Goal: Information Seeking & Learning: Learn about a topic

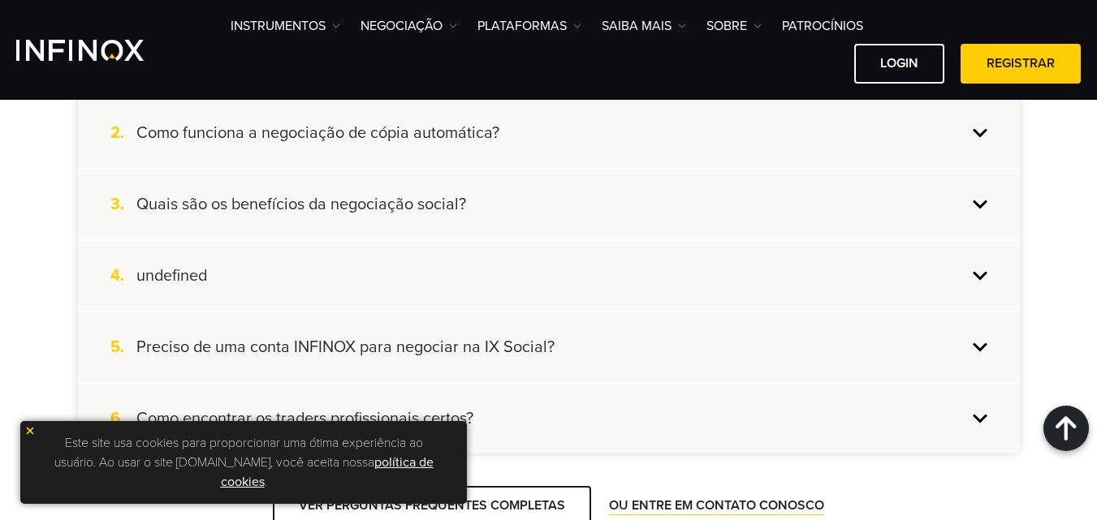
scroll to position [4548, 0]
click at [447, 19] on link "NEGOCIAÇÃO" at bounding box center [409, 25] width 97 height 19
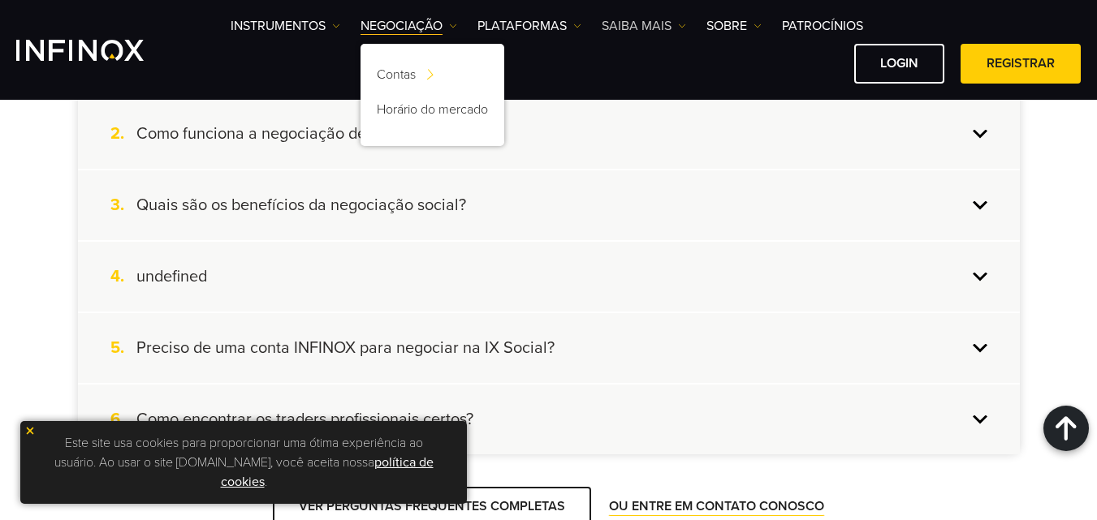
click at [667, 22] on link "Saiba mais" at bounding box center [644, 25] width 84 height 19
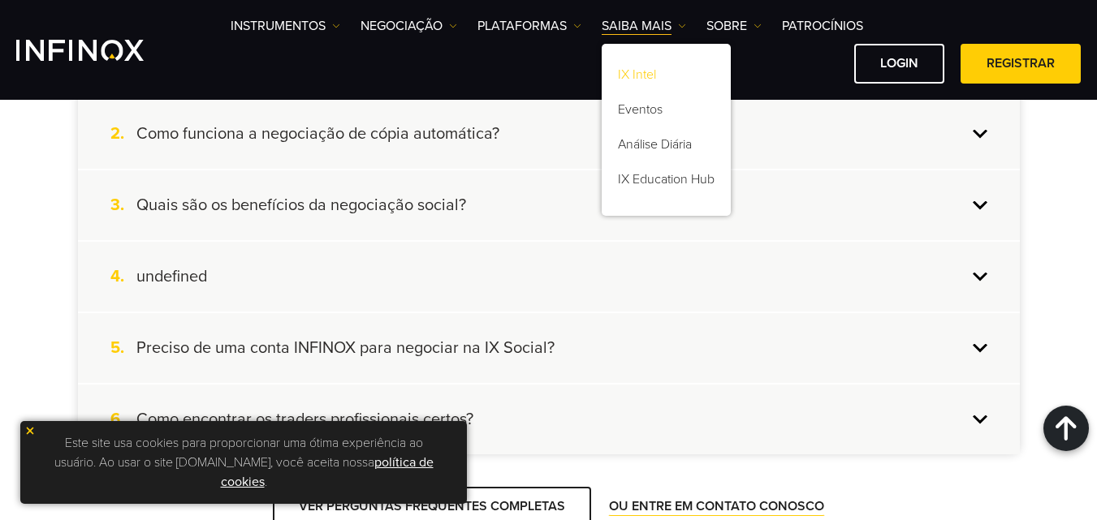
click at [654, 72] on link "IX Intel" at bounding box center [666, 77] width 129 height 35
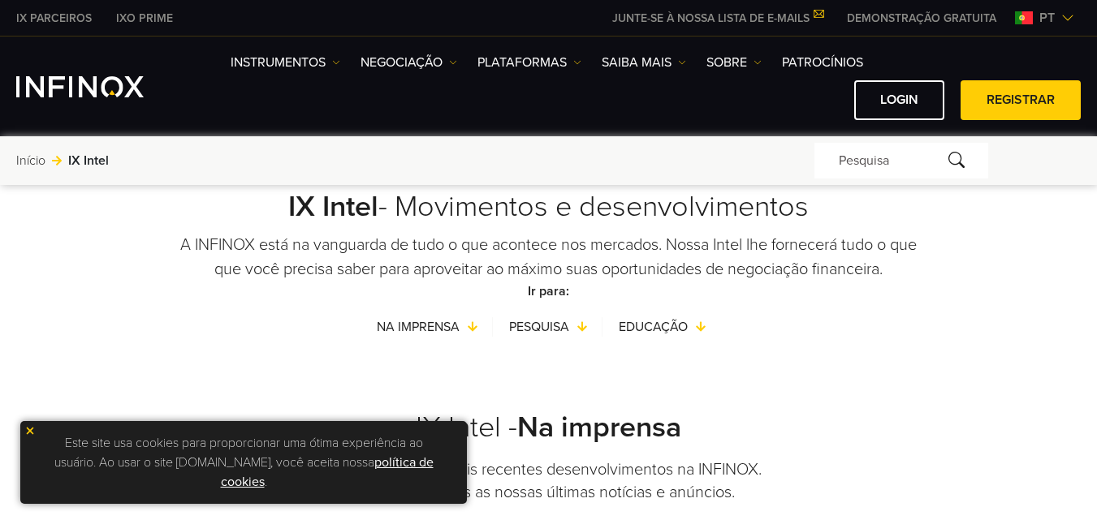
click at [237, 482] on link "política de cookies" at bounding box center [327, 473] width 213 height 36
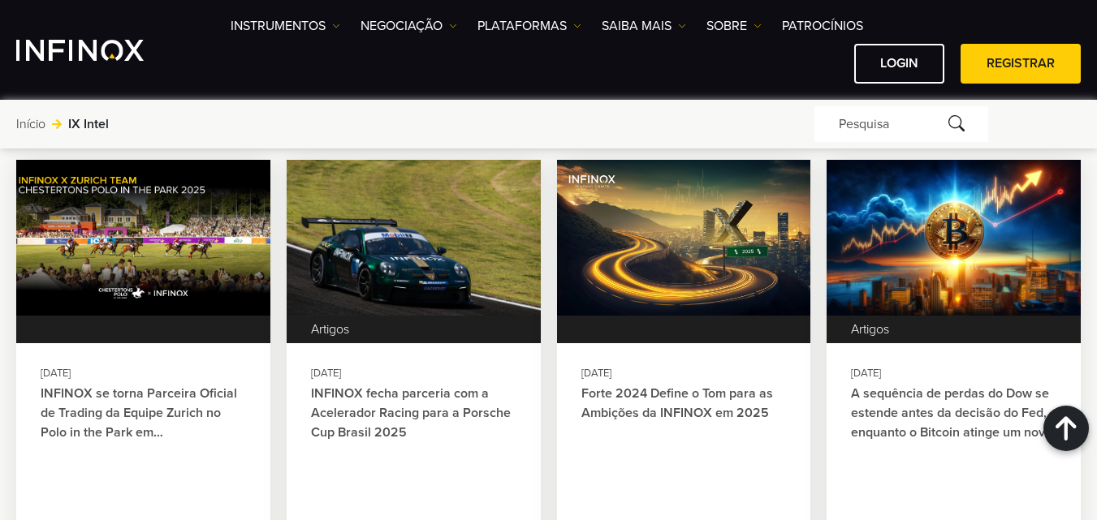
scroll to position [671, 0]
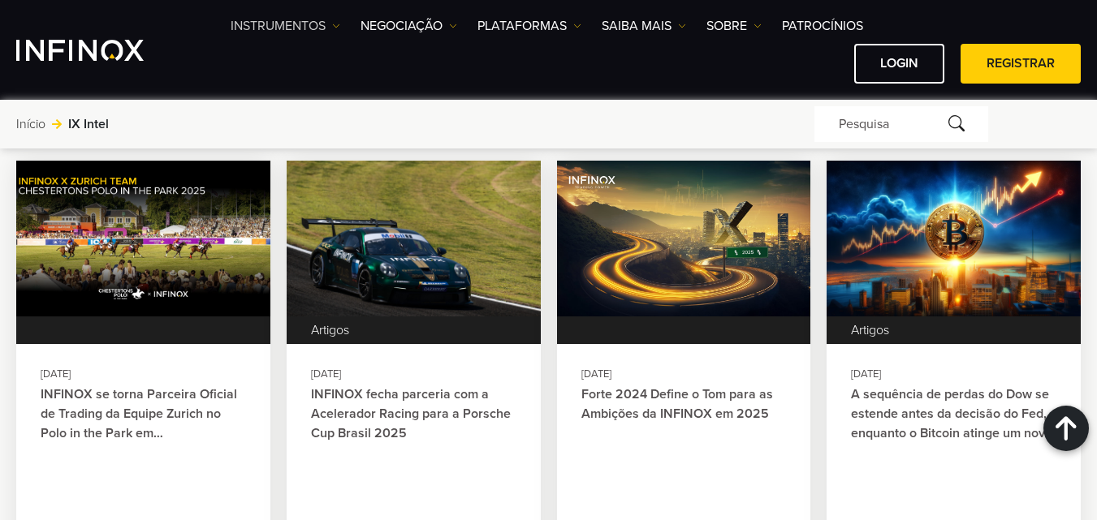
click at [330, 23] on link "Instrumentos" at bounding box center [286, 25] width 110 height 19
